Goal: Task Accomplishment & Management: Manage account settings

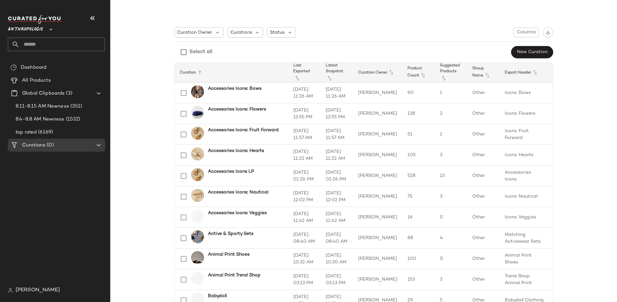
click at [43, 32] on span "Anthropologie" at bounding box center [25, 28] width 35 height 12
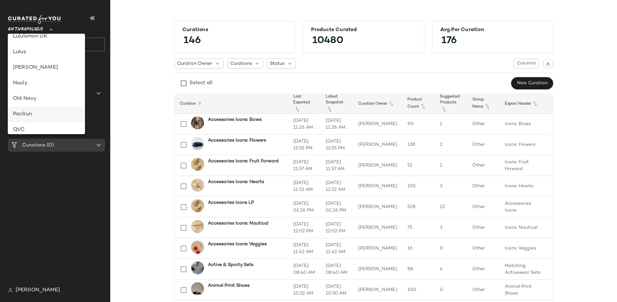
scroll to position [372, 0]
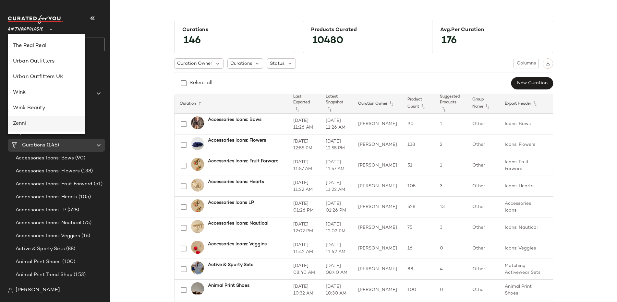
click at [45, 121] on div "Zenni" at bounding box center [46, 124] width 67 height 8
type input "**"
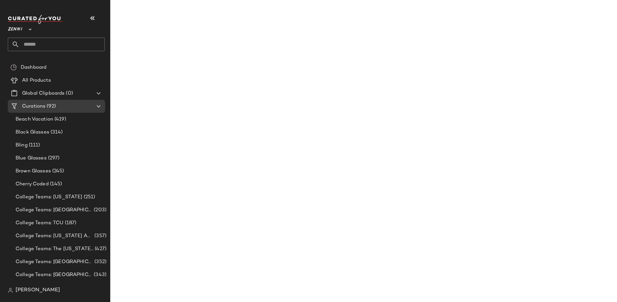
click at [63, 39] on input "text" at bounding box center [61, 45] width 85 height 14
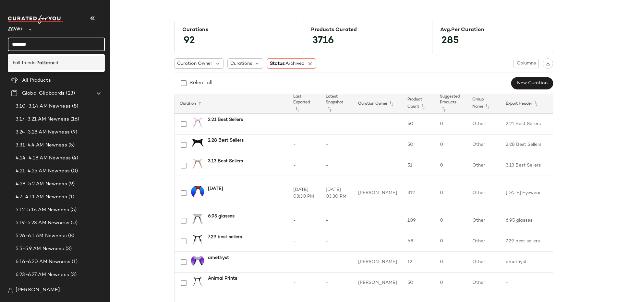
type input "*******"
click at [61, 63] on div "Fall Trends: Pattern ed" at bounding box center [56, 63] width 87 height 7
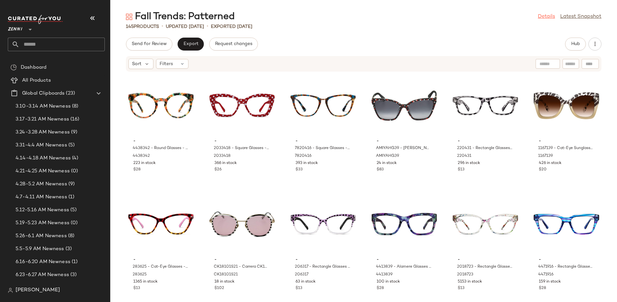
click at [547, 18] on link "Details" at bounding box center [546, 17] width 17 height 8
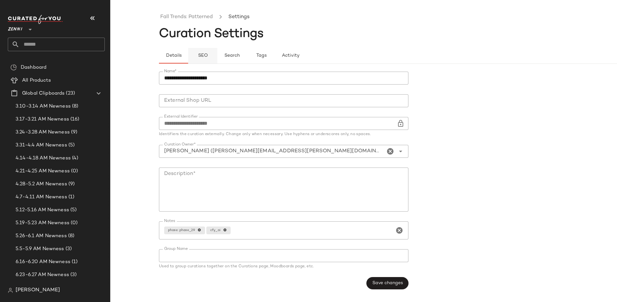
click at [204, 57] on span "SEO" at bounding box center [203, 55] width 10 height 5
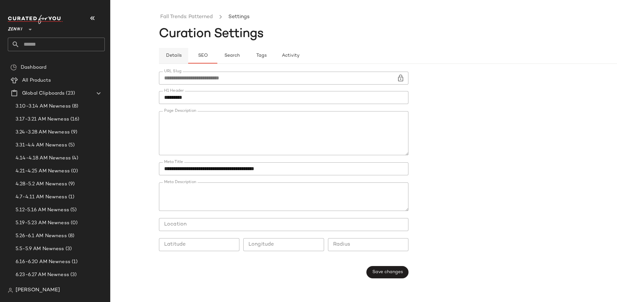
click at [217, 59] on button "Details" at bounding box center [231, 56] width 29 height 16
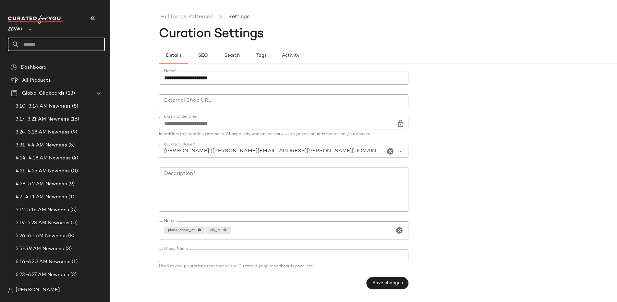
click at [62, 42] on input "text" at bounding box center [61, 45] width 85 height 14
click at [136, 106] on div "**********" at bounding box center [308, 156] width 617 height 292
click at [71, 48] on input "text" at bounding box center [61, 45] width 85 height 14
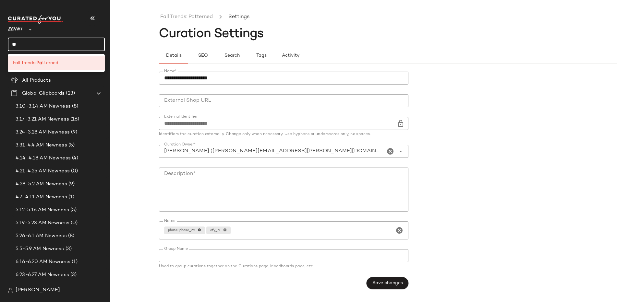
type input "*"
type input "****"
click at [85, 79] on div "Trends: Fall Glasses" at bounding box center [56, 76] width 87 height 7
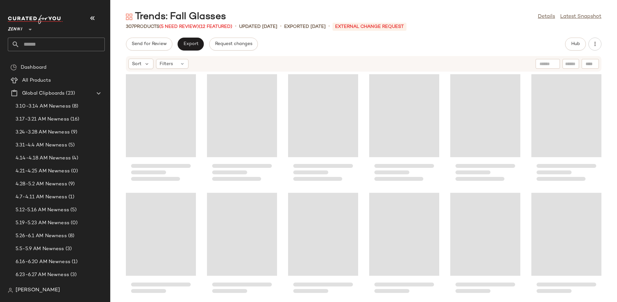
click at [74, 45] on input "text" at bounding box center [61, 45] width 85 height 14
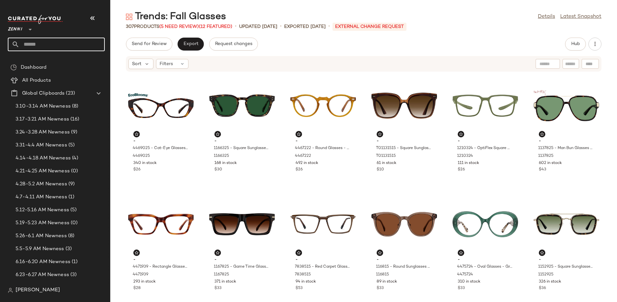
click at [53, 45] on input "text" at bounding box center [61, 45] width 85 height 14
type input "*"
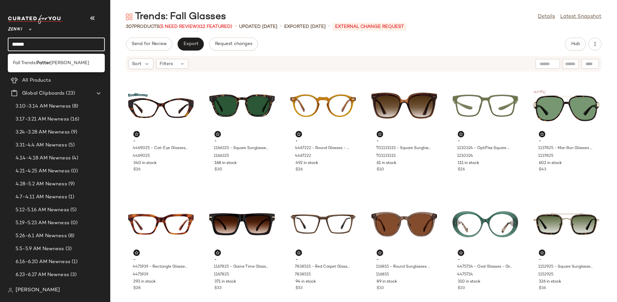
type input "******"
click at [59, 63] on span "[PERSON_NAME]" at bounding box center [69, 63] width 39 height 7
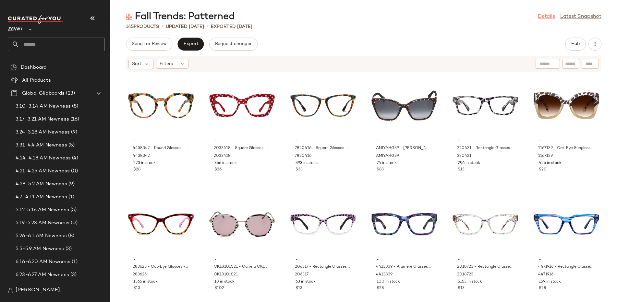
click at [548, 19] on link "Details" at bounding box center [546, 17] width 17 height 8
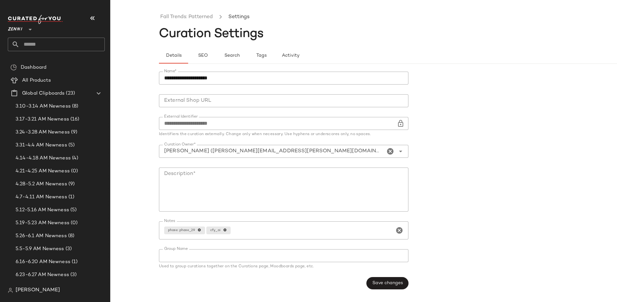
click at [208, 64] on div "**********" at bounding box center [412, 181] width 507 height 234
click at [247, 61] on button "SEO" at bounding box center [261, 56] width 29 height 16
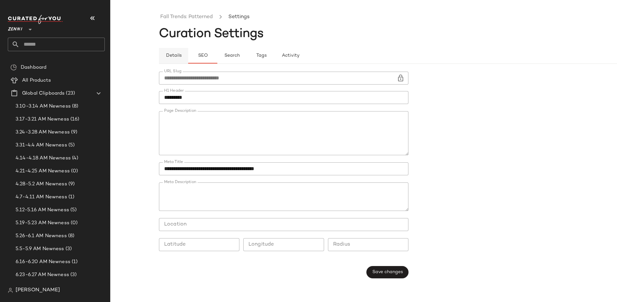
click at [217, 61] on button "Details" at bounding box center [231, 56] width 29 height 16
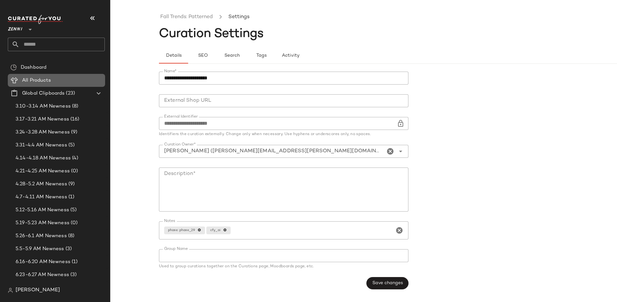
click at [45, 80] on span "All Products" at bounding box center [36, 80] width 29 height 7
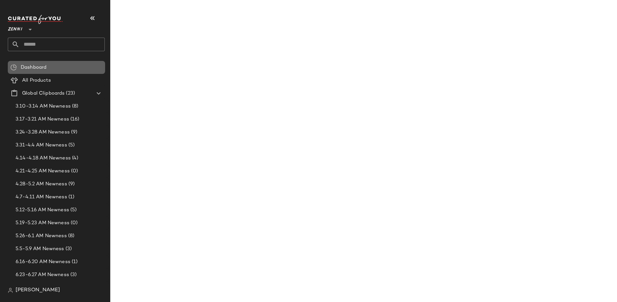
click at [40, 71] on div "Dashboard" at bounding box center [56, 67] width 97 height 13
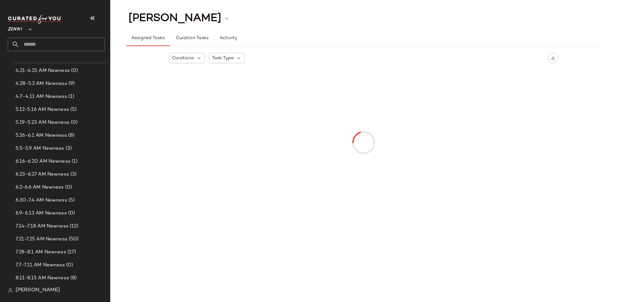
scroll to position [215, 0]
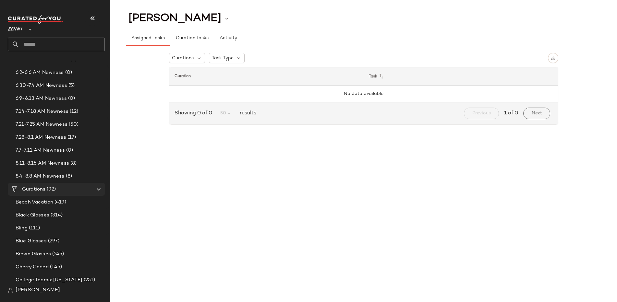
click at [46, 193] on Curations "Curations (92)" at bounding box center [56, 189] width 97 height 13
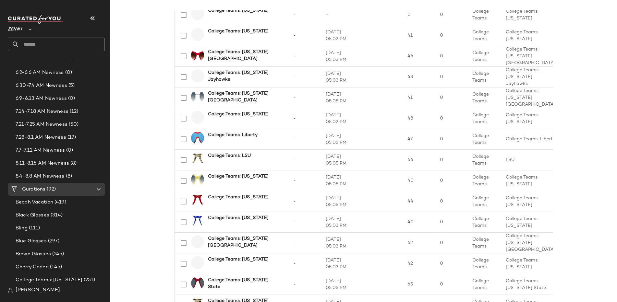
scroll to position [1016, 0]
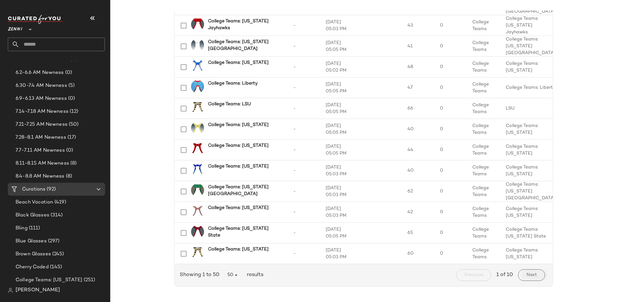
click at [529, 274] on span "Next" at bounding box center [531, 275] width 11 height 5
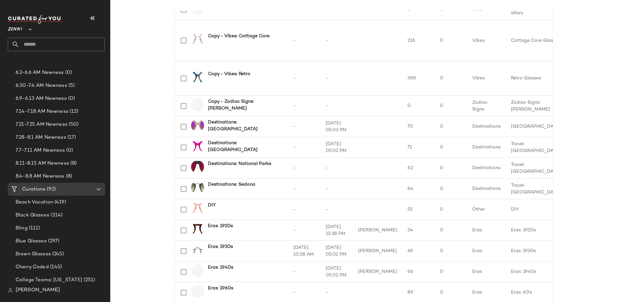
scroll to position [1016, 0]
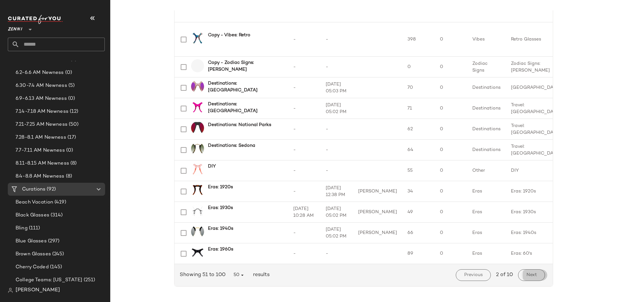
click at [526, 274] on span "Next" at bounding box center [531, 275] width 11 height 5
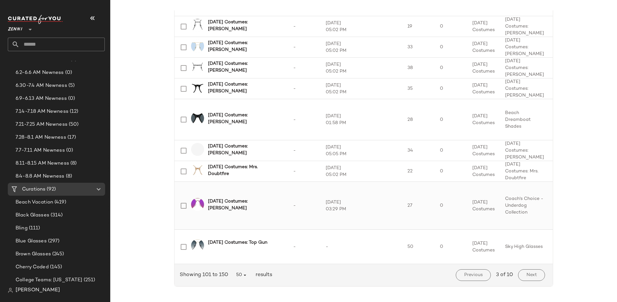
scroll to position [1186, 0]
click at [535, 278] on button "Next" at bounding box center [531, 276] width 27 height 12
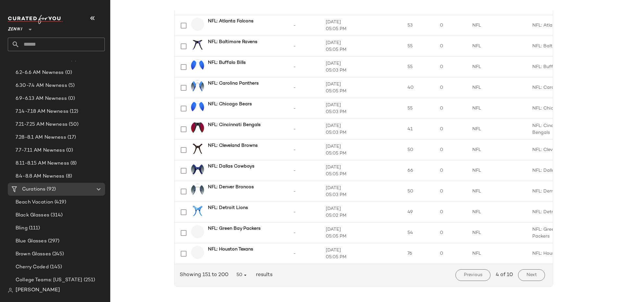
scroll to position [1200, 0]
click at [520, 273] on button "Next" at bounding box center [531, 276] width 27 height 12
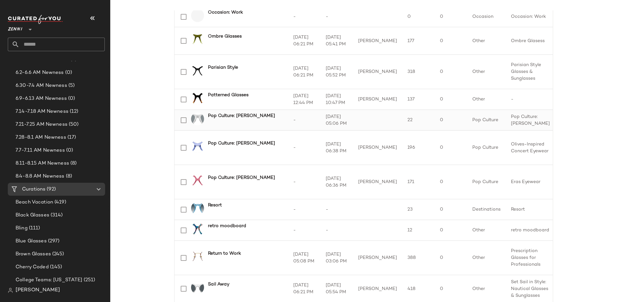
scroll to position [469, 0]
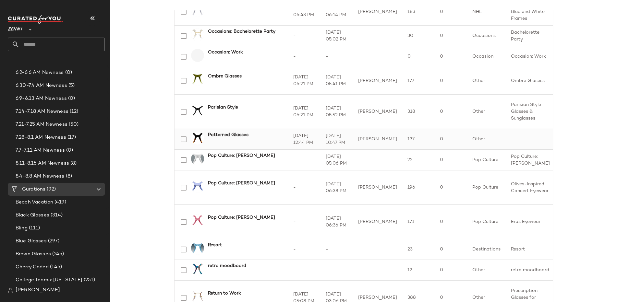
click at [229, 139] on b "Patterned Glasses" at bounding box center [228, 135] width 41 height 7
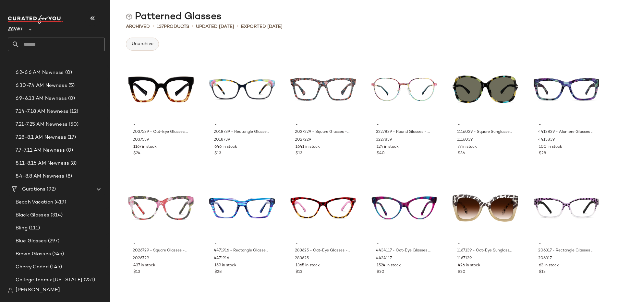
click at [144, 47] on button "Unarchive" at bounding box center [142, 44] width 33 height 13
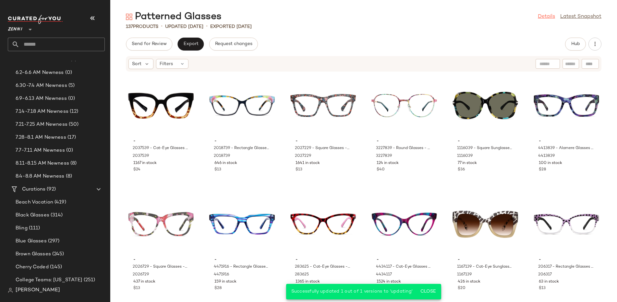
click at [542, 13] on link "Details" at bounding box center [546, 17] width 17 height 8
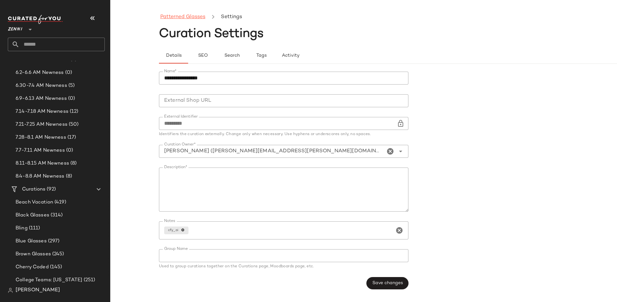
click at [190, 19] on link "Patterned Glasses" at bounding box center [182, 17] width 45 height 8
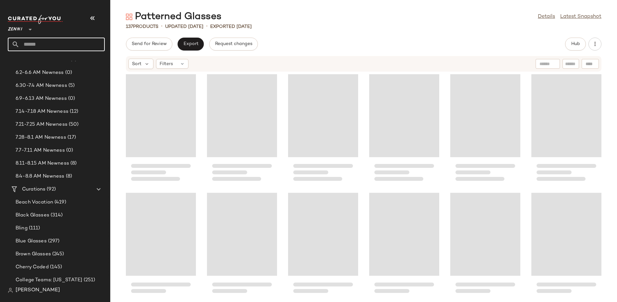
click at [60, 43] on input "text" at bounding box center [61, 45] width 85 height 14
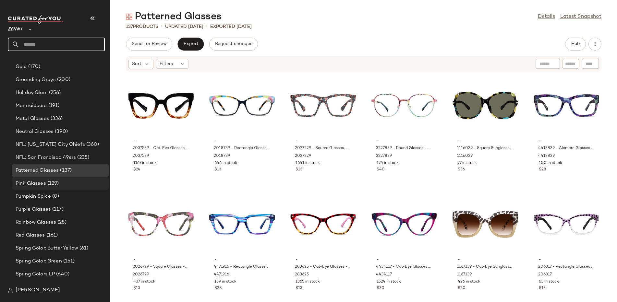
scroll to position [832, 0]
click at [45, 172] on span "Patterned Glasses" at bounding box center [37, 169] width 43 height 7
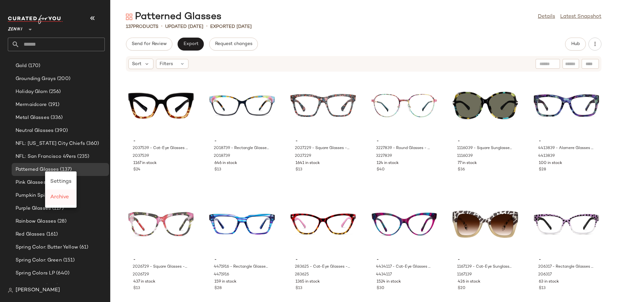
click at [61, 200] on span "Archive" at bounding box center [59, 198] width 18 height 6
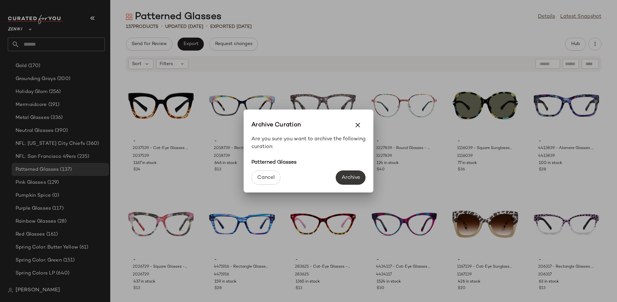
click at [352, 176] on span "Archive" at bounding box center [350, 178] width 19 height 6
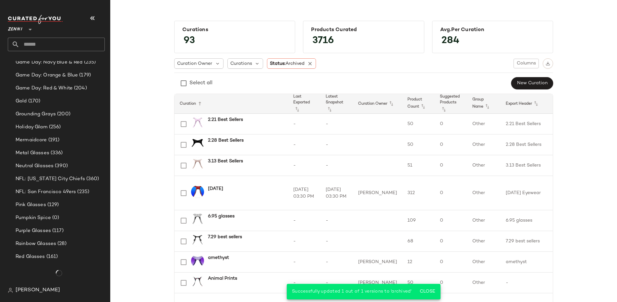
scroll to position [832, 0]
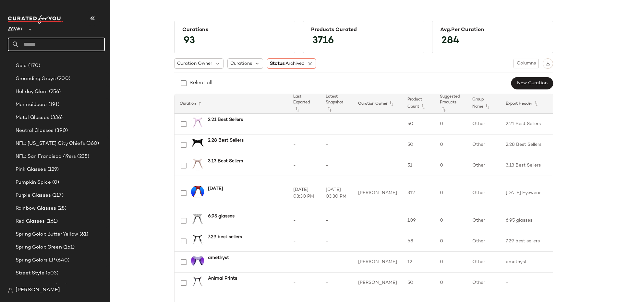
click at [55, 49] on input "text" at bounding box center [61, 45] width 85 height 14
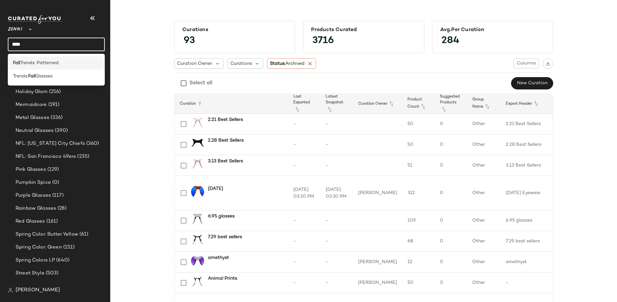
type input "****"
click at [52, 66] on span "Trends: Patterned" at bounding box center [39, 63] width 39 height 7
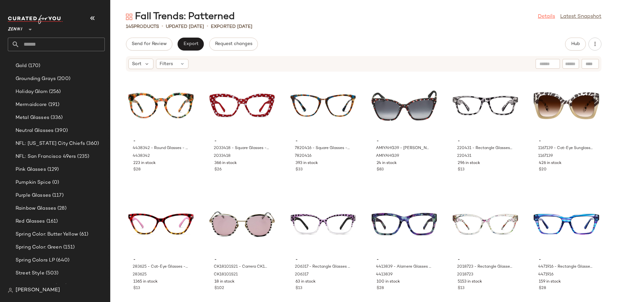
click at [548, 17] on link "Details" at bounding box center [546, 17] width 17 height 8
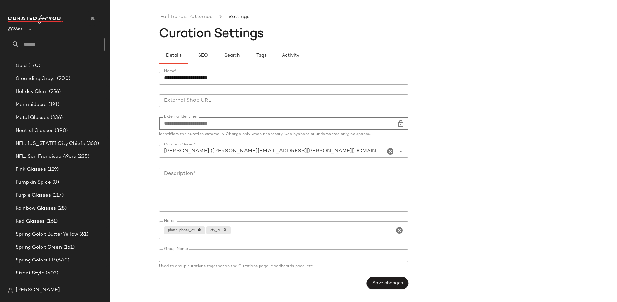
drag, startPoint x: 219, startPoint y: 123, endPoint x: 161, endPoint y: 122, distance: 58.4
click at [161, 122] on input "**********" at bounding box center [278, 123] width 238 height 13
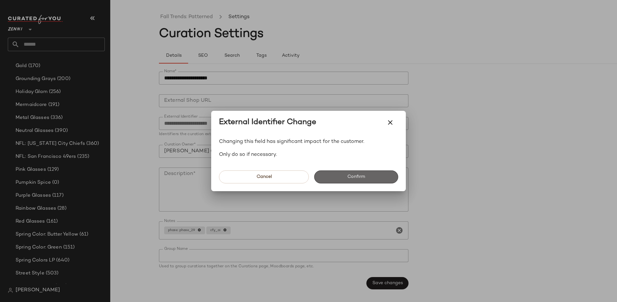
click at [363, 178] on span "Confirm" at bounding box center [356, 177] width 18 height 5
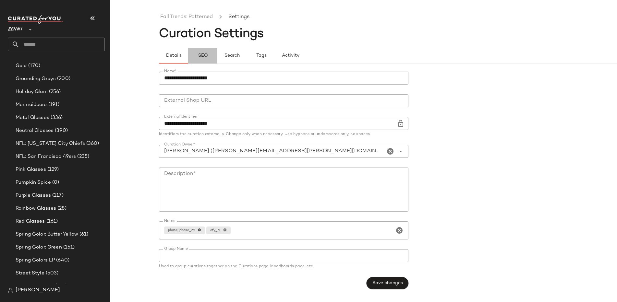
click at [247, 63] on button "SEO" at bounding box center [261, 56] width 29 height 16
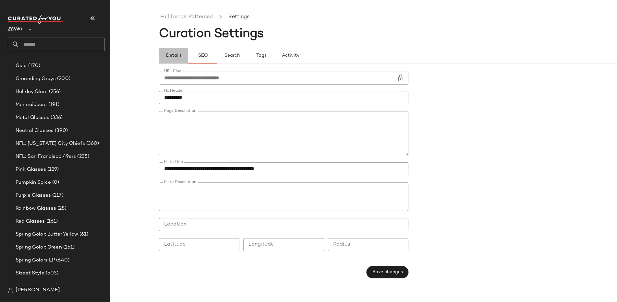
click at [178, 54] on span "Details" at bounding box center [173, 55] width 16 height 5
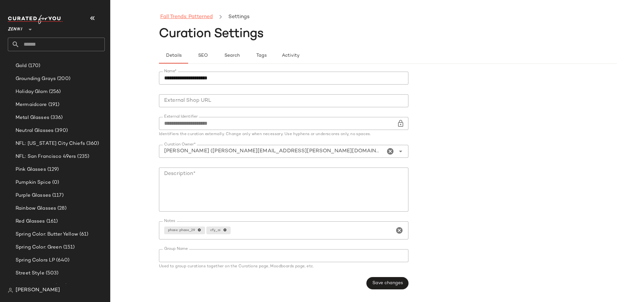
click at [193, 18] on link "Fall Trends: Patterned" at bounding box center [186, 17] width 53 height 8
